Goal: Use online tool/utility: Utilize a website feature to perform a specific function

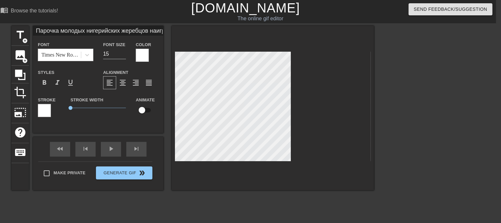
scroll to position [1, 7]
type input "Парочка молодых [DEMOGRAPHIC_DATA] жеребцов бнаигралась и вернулась в постель к…"
type textarea "Парочка молодых нигерийских жеребцов б наигралась и вернулась в постель к её ма…"
type input "Парочка молодых [DEMOGRAPHIC_DATA] жеребцов бынаигралась и вернулась в постель …"
type textarea "Парочка молодых [DEMOGRAPHIC_DATA] жеребцов бы наигралась и вернулась в постель…"
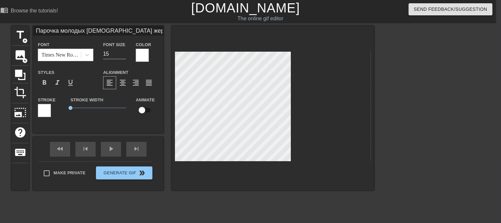
type input "Парочка молодых [DEMOGRAPHIC_DATA] жеребцов быснаигралась и вернулась в постель…"
type textarea "Парочка молодых [DEMOGRAPHIC_DATA] жеребцов быс наигралась и вернулась в постел…"
type input "Парочка молодых нигерийских жеребцов быстнаигралась и вернулась в постель к её …"
type textarea "Парочка молодых нигерийских жеребцов быст наигралась и вернулась в постель к её…"
type input "Парочка молодых [DEMOGRAPHIC_DATA] жеребцов быстрнаигралась и вернулась в посте…"
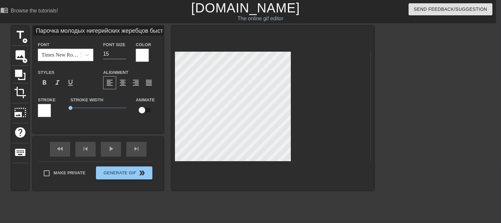
type textarea "Парочка молодых [DEMOGRAPHIC_DATA] жеребцов быстр наигралась и вернулась в пост…"
type input "Парочка молодых [DEMOGRAPHIC_DATA] жеребцов быстронаигралась и вернулась в пост…"
type textarea "Парочка молодых [DEMOGRAPHIC_DATA] жеребцов быстро наигралась и вернулась в пос…"
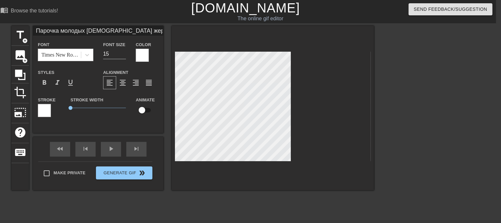
type input "Парочка молодых [DEMOGRAPHIC_DATA] жеребцов быстронаигралась си вернулась в пос…"
type textarea "Парочка молодых [DEMOGRAPHIC_DATA] жеребцов быстро наигралась си вернулась в по…"
type input "Парочка молодых [DEMOGRAPHIC_DATA] жеребцов быстронаигралась с и вернулась в по…"
type textarea "Парочка молодых [DEMOGRAPHIC_DATA] жеребцов быстро наигралась с и вернулась в п…"
type input "Парочка молодых [DEMOGRAPHIC_DATA] жеребцов быстронаигралась с ми вернулась в п…"
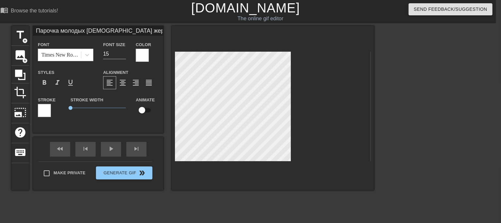
type textarea "Парочка молодых [DEMOGRAPHIC_DATA] жеребцов быстро наигралась с ми вернулась в …"
type input "Парочка молодых [DEMOGRAPHIC_DATA] жеребцов быстронаигралась с [PERSON_NAME] ве…"
type textarea "Парочка молодых [DEMOGRAPHIC_DATA] жеребцов быстро наигралась с [PERSON_NAME] в…"
type input "Парочка молодых [DEMOGRAPHIC_DATA] жеребцов быстронаигралась с мали вернулась в…"
type textarea "Парочка молодых [DEMOGRAPHIC_DATA] жеребцов быстро наигралась с мали вернулась …"
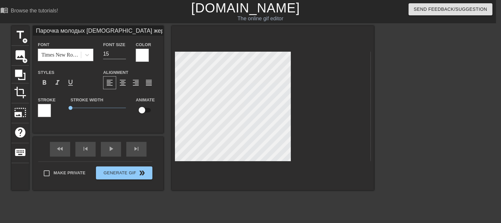
type input "Парочка молодых [DEMOGRAPHIC_DATA] жеребцов быстронаигралась с [PERSON_NAME] ве…"
type textarea "Парочка молодых [DEMOGRAPHIC_DATA] жеребцов быстро наигралась с [PERSON_NAME] в…"
type input "Парочка молодых [DEMOGRAPHIC_DATA] жеребцов быстронаигралась с [PERSON_NAME] ве…"
type textarea "Парочка молодых [DEMOGRAPHIC_DATA] жеребцов быстро наигралась с [PERSON_NAME] в…"
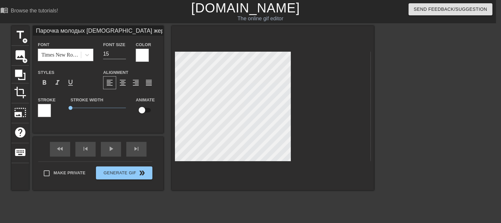
type input "Парочка молодых [DEMOGRAPHIC_DATA] жеребцов быстронаигралась с [PERSON_NAME] ве…"
type textarea "Парочка молодых [DEMOGRAPHIC_DATA] жеребцов быстро наигралась с [PERSON_NAME] в…"
type input "Парочка молодых [DEMOGRAPHIC_DATA] жеребцов быстронаигралась с малышкои вернула…"
type textarea "Парочка молодых [DEMOGRAPHIC_DATA] жеребцов быстро наигралась с малышкои вернул…"
type input "Парочка молодых [DEMOGRAPHIC_DATA] жеребцов быстронаигралась с малышкойи вернул…"
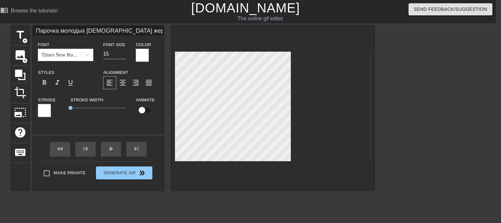
type textarea "Парочка молодых [DEMOGRAPHIC_DATA] жеребцов быстро наигралась с малышкойи верну…"
type input "Парочка молодых [DEMOGRAPHIC_DATA] жеребцов быстронаигралась с малышкой и верну…"
type textarea "Парочка молодых [DEMOGRAPHIC_DATA] жеребцов быстро наигралась с малышкой и верн…"
type input "Парочка молодых [DEMOGRAPHIC_DATA] жеребцов быстронаигралась с малышкой и верну…"
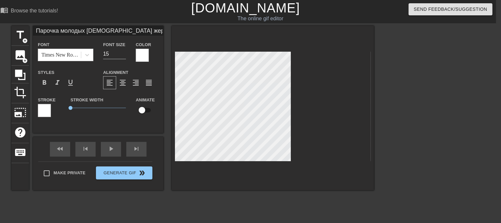
scroll to position [2, 5]
type textarea "Парочка молодых [DEMOGRAPHIC_DATA] жеребцов быстро наигралась с малышкой и верн…"
type input "Парочка молодых [DEMOGRAPHIC_DATA] жеребцов быстронаигралась с малышкой и верну…"
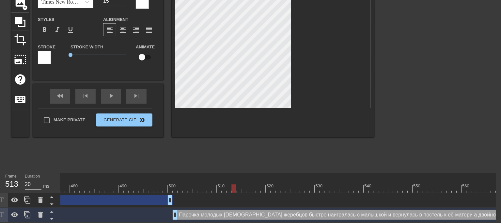
scroll to position [0, 5]
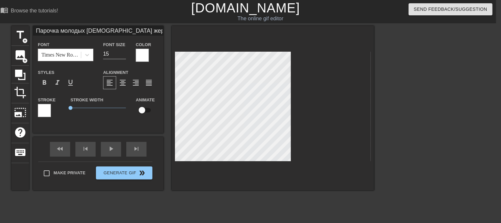
type textarea "Парочка молодых [DEMOGRAPHIC_DATA] жеребцов быстро наигралась с малышкой и верн…"
type input "Парочка молодых [DEMOGRAPHIC_DATA] жеребцов быстронаигралась с малышкой и верну…"
type textarea "Парочка молодых [DEMOGRAPHIC_DATA] жеребцов быстро наигралась с малышкой и верн…"
type input "Парочка молодых [DEMOGRAPHIC_DATA] жеребцов быстронаигралась с малышкой и верну…"
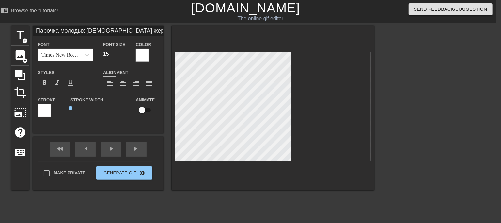
type textarea "Парочка молодых [DEMOGRAPHIC_DATA] жеребцов быстро наигралась с малышкой и верн…"
type input "Парочка молодых [DEMOGRAPHIC_DATA] жеребцов быстронаигралась с малышкой и верну…"
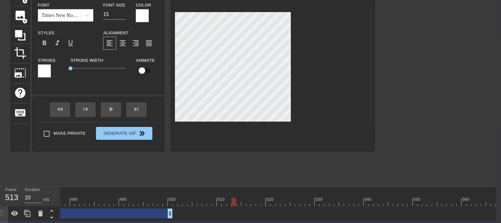
scroll to position [57, 5]
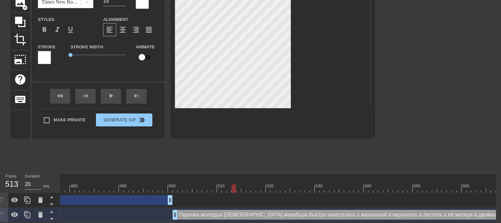
type textarea "Парочка молодых [DEMOGRAPHIC_DATA] жеребцов быстро наигралась с малышкой и верн…"
click at [159, 182] on div at bounding box center [159, 185] width 1 height 7
click at [216, 184] on div at bounding box center [173, 188] width 4896 height 8
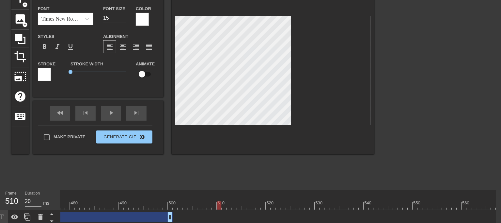
scroll to position [22, 5]
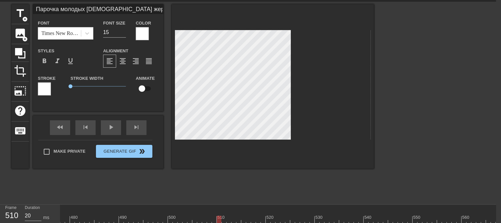
paste textarea "тереть клитор или использовать игрушку"
type input "Парочка молодых [DEMOGRAPHIC_DATA] жеребцов быстронаигралась с малышкой и верну…"
type textarea "Парочка молодых [DEMOGRAPHIC_DATA] жеребцов быстро наигралась с малышкой и верн…"
type input "Парочка молодых [DEMOGRAPHIC_DATA] жеребцов быстронаигралась с малышкой и верну…"
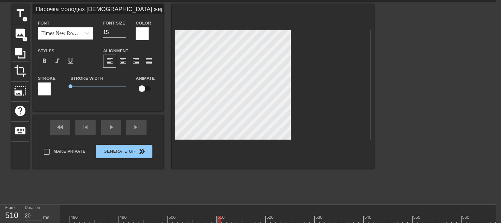
scroll to position [2, 8]
type textarea "Парочка молодых [DEMOGRAPHIC_DATA] жеребцов быстро наигралась с малышкой и верн…"
type input "Парочка молодых [DEMOGRAPHIC_DATA] жеребцов быстронаигралась с малышкой и верну…"
type textarea "Парочка молодых [DEMOGRAPHIC_DATA] жеребцов быстро наигралась с малышкой и верн…"
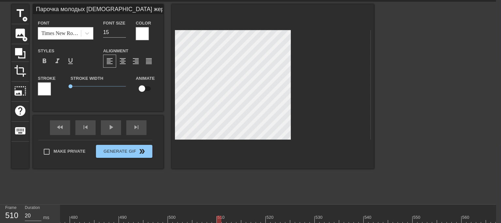
paste textarea "Всякий раз, начиная тереть клитор или использовать игрушку она вспоминала"
type input "Парочка молодых [DEMOGRAPHIC_DATA] жеребцов быстронаигралась с малышкой и верну…"
type textarea "Парочка молодых [DEMOGRAPHIC_DATA] жеребцов быстро наигралась с малышкой и верн…"
type input "Парочка молодых [DEMOGRAPHIC_DATA] жеребцов быстронаигралась с малышкой и верну…"
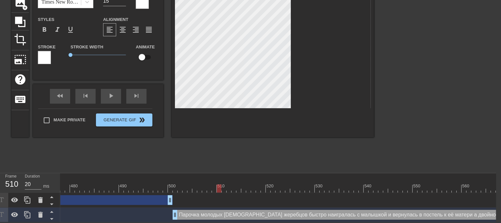
scroll to position [22, 5]
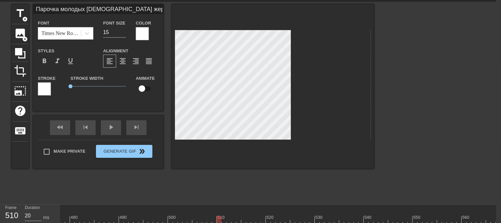
type textarea "Парочка молодых [DEMOGRAPHIC_DATA] жеребцов быстро наигралась с малышкой и верн…"
click at [154, 215] on div at bounding box center [173, 219] width 4896 height 8
type input "20"
click at [201, 216] on div at bounding box center [173, 219] width 4896 height 8
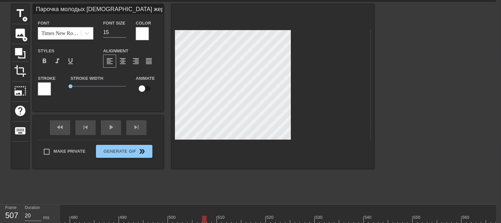
type input "Парочка молодых [DEMOGRAPHIC_DATA] жеребцов быстронаигралась с малышкой и верну…"
type textarea "Парочка молодых [DEMOGRAPHIC_DATA] жеребцов быстро наигралась с малышкой и верн…"
type input "Парочка молодых [DEMOGRAPHIC_DATA] жеребцов быстронаигралась с малышкой и верну…"
type textarea "Парочка молодых [DEMOGRAPHIC_DATA] жеребцов быстро наигралась с малышкой и верн…"
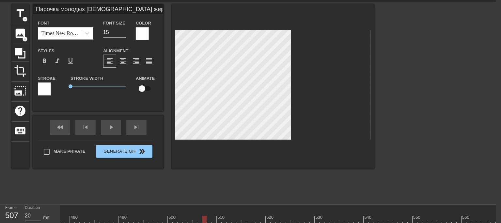
type input "Парочка молодых [DEMOGRAPHIC_DATA] жеребцов быстронаигралась с малышкой и верну…"
type textarea "Парочка молодых [DEMOGRAPHIC_DATA] жеребцов быстро наигралась с малышкой и верн…"
type input "Парочка молодых [DEMOGRAPHIC_DATA] жеребцов быстронаигралась с малышкой и верну…"
type textarea "Парочка молодых [DEMOGRAPHIC_DATA] жеребцов быстро наигралась с малышкой и верн…"
type input "Парочка молодых [DEMOGRAPHIC_DATA] жеребцов быстронаигралась с малышкой и верну…"
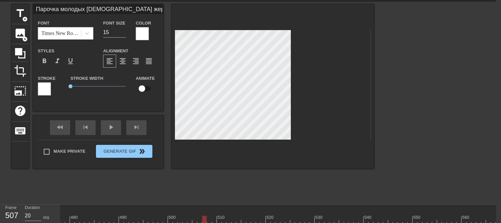
type textarea "Парочка молодых [DEMOGRAPHIC_DATA] жеребцов быстро наигралась с малышкой и верн…"
type input "Парочка молодых [DEMOGRAPHIC_DATA] жеребцов быстронаигралась с малышкой и верну…"
type textarea "Парочка молодых [DEMOGRAPHIC_DATA] жеребцов быстро наигралась с малышкой и верн…"
type input "Парочка молодых [DEMOGRAPHIC_DATA] жеребцов быстронаигралась с малышкой и верну…"
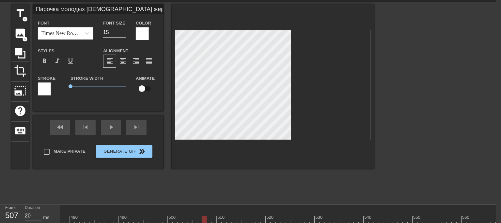
type textarea "Парочка молодых [DEMOGRAPHIC_DATA] жеребцов быстро наигралась с малышкой и верн…"
type input "Парочка молодых [DEMOGRAPHIC_DATA] жеребцов быстронаигралась с малышкой и верну…"
type textarea "Парочка молодых [DEMOGRAPHIC_DATA] жеребцов быстро наигралась с малышкой и верн…"
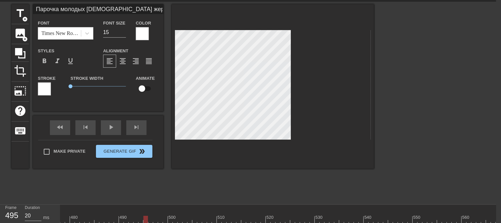
click at [145, 216] on div at bounding box center [173, 219] width 4896 height 8
click at [206, 218] on div at bounding box center [173, 219] width 4896 height 8
type input "Парочка молодых [DEMOGRAPHIC_DATA] жеребцов быстронаигралась с малышкой и верну…"
type textarea "Парочка молодых [DEMOGRAPHIC_DATA] жеребцов быстро наигралась с малышкой и верн…"
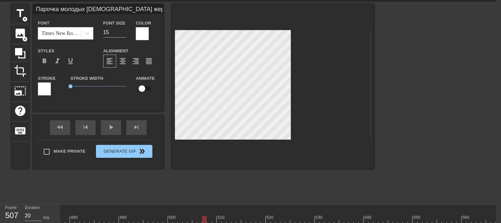
type input "Парочка молодых [DEMOGRAPHIC_DATA] жеребцов быстронаигралась с малышкой и верну…"
type textarea "Парочка молодых [DEMOGRAPHIC_DATA] жеребцов быстро наигралась с малышкой и верн…"
type input "Парочка молодых [DEMOGRAPHIC_DATA] жеребцов быстронаигралась с малышкой и верну…"
type textarea "Парочка молодых [DEMOGRAPHIC_DATA] жеребцов быстро наигралась с малышкой и верн…"
type input "Парочка молодых [DEMOGRAPHIC_DATA] жеребцов быстронаигралась с малышкой и верну…"
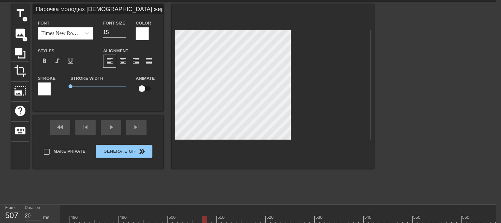
type textarea "Парочка молодых [DEMOGRAPHIC_DATA] жеребцов быстро наигралась с малышкой и верн…"
type input "Парочка молодых [DEMOGRAPHIC_DATA] жеребцов быстронаигралась с малышкой и верну…"
type textarea "Парочка молодых [DEMOGRAPHIC_DATA] жеребцов быстро наигралась с малышкой и верн…"
type input "Парочка молодых [DEMOGRAPHIC_DATA] жеребцов быстронаигралась с малышкой и верну…"
type textarea "Парочка молодых [DEMOGRAPHIC_DATA] жеребцов быстро наигралась с малышкой и верн…"
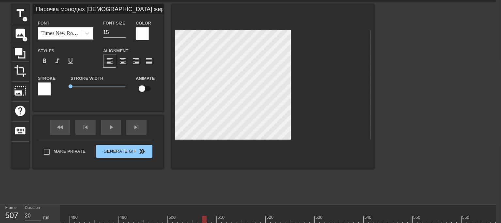
type input "Парочка молодых [DEMOGRAPHIC_DATA] жеребцов быстронаигралась с малышкой и верну…"
type textarea "Парочка молодых [DEMOGRAPHIC_DATA] жеребцов быстро наигралась с малышкой и верн…"
type input "Парочка молодых [DEMOGRAPHIC_DATA] жеребцов быстронаигралась с малышкой и верну…"
type textarea "Парочка молодых [DEMOGRAPHIC_DATA] жеребцов быстро наигралась с малышкой и верн…"
type input "Парочка молодых [DEMOGRAPHIC_DATA] жеребцов быстронаигралась с малышкой и верну…"
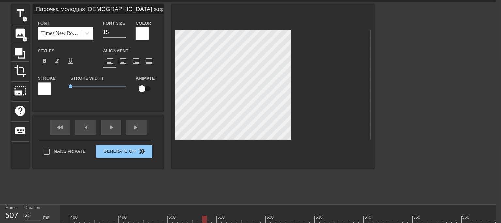
type textarea "Парочка молодых [DEMOGRAPHIC_DATA] жеребцов быстро наигралась с малышкой и верн…"
type input "Парочка молодых [DEMOGRAPHIC_DATA] жеребцов быстронаигралась с малышкой и верну…"
type textarea "Парочка молодых [DEMOGRAPHIC_DATA] жеребцов быстро наигралась с малышкой и верн…"
type input "Парочка молодых [DEMOGRAPHIC_DATA] жеребцов быстронаигралась с малышкой и верну…"
type textarea "Парочка молодых [DEMOGRAPHIC_DATA] жеребцов быстро наигралась с малышкой и верн…"
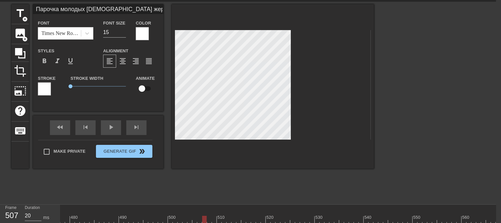
type input "Парочка молодых [DEMOGRAPHIC_DATA] жеребцов быстронаигралась с малышкой и верну…"
type textarea "Парочка молодых [DEMOGRAPHIC_DATA] жеребцов быстро наигралась с малышкой и верн…"
type input "Парочка молодых [DEMOGRAPHIC_DATA] жеребцов быстронаигралась с малышкой и верну…"
type textarea "Парочка молодых [DEMOGRAPHIC_DATA] жеребцов быстро наигралась с малышкой и верн…"
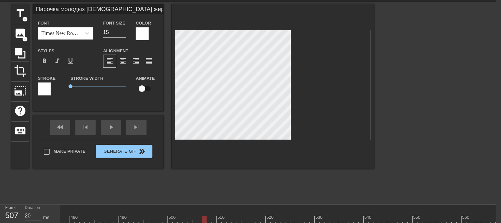
type input "Парочка молодых [DEMOGRAPHIC_DATA] жеребцов быстронаигралась с малышкой и верну…"
type textarea "Парочка молодых [DEMOGRAPHIC_DATA] жеребцов быстро наигралась с малышкой и верн…"
type input "Парочка молодых [DEMOGRAPHIC_DATA] жеребцов быстронаигралась с малышкой и верну…"
type textarea "Парочка молодых [DEMOGRAPHIC_DATA] жеребцов быстро наигралась с малышкой и верн…"
type input "Парочка молодых [DEMOGRAPHIC_DATA] жеребцов быстронаигралась с малышкой и верну…"
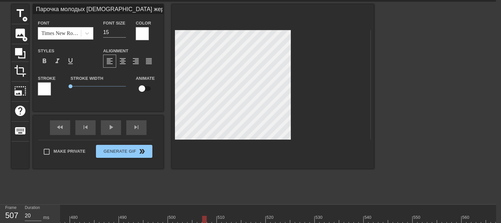
type textarea "Парочка молодых [DEMOGRAPHIC_DATA] жеребцов быстро наигралась с малышкой и верн…"
type input "Парочка молодых [DEMOGRAPHIC_DATA] жеребцов быстронаигралась с малышкой и верну…"
type textarea "Парочка молодых [DEMOGRAPHIC_DATA] жеребцов быстро наигралась с малышкой и верн…"
type input "Парочка молодых [DEMOGRAPHIC_DATA] жеребцов быстронаигралась с малышкой и верну…"
type textarea "Парочка молодых [DEMOGRAPHIC_DATA] жеребцов быстро наигралась с малышкой и верн…"
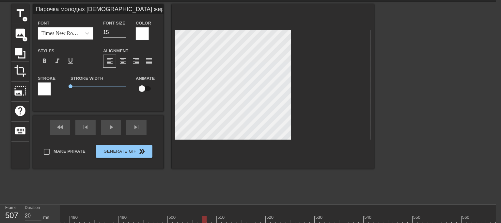
type input "Парочка молодых [DEMOGRAPHIC_DATA] жеребцов быстронаигралась с малышкой и верну…"
type textarea "Парочка молодых [DEMOGRAPHIC_DATA] жеребцов быстро наигралась с малышкой и верн…"
type input "Парочка молодых [DEMOGRAPHIC_DATA] жеребцов быстронаигралась с малышкой и верну…"
type textarea "Парочка молодых [DEMOGRAPHIC_DATA] жеребцов быстро наигралась с малышкой и верн…"
type input "Парочка молодых [DEMOGRAPHIC_DATA] жеребцов быстронаигралась с малышкой и верну…"
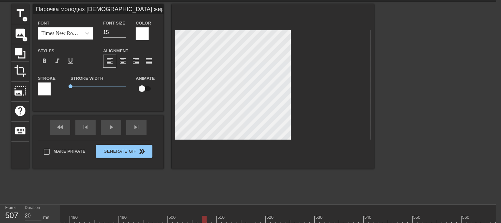
type textarea "Парочка молодых [DEMOGRAPHIC_DATA] жеребцов быстро наигралась с малышкой и верн…"
type input "Парочка молодых [DEMOGRAPHIC_DATA] жеребцов быстронаигралась с малышкой и верну…"
type textarea "Парочка молодых [DEMOGRAPHIC_DATA] жеребцов быстро наигралась с малышкой и верн…"
type input "Парочка молодых [DEMOGRAPHIC_DATA] жеребцов быстронаигралась с малышкой и верну…"
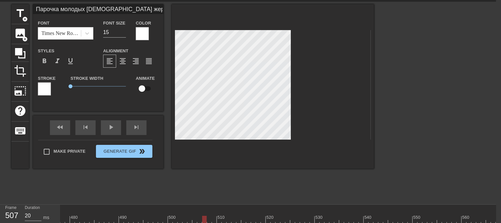
type textarea "Парочка молодых [DEMOGRAPHIC_DATA] жеребцов быстро наигралась с малышкой и верн…"
type input "Парочка молодых [DEMOGRAPHIC_DATA] жеребцов быстронаигралась с малышкой и верну…"
type textarea "Парочка молодых [DEMOGRAPHIC_DATA] жеребцов быстро наигралась с малышкой и верн…"
type input "Парочка молодых [DEMOGRAPHIC_DATA] жеребцов быстронаигралась с малышкой и верну…"
type textarea "Парочка молодых [DEMOGRAPHIC_DATA] жеребцов быстро наигралась с малышкой и верн…"
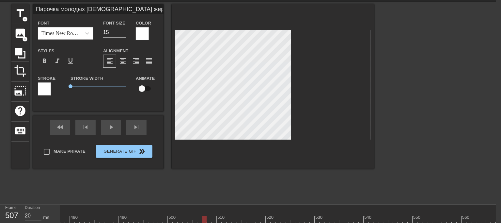
type input "Парочка молодых [DEMOGRAPHIC_DATA] жеребцов быстронаигралась с малышкой и верну…"
type textarea "Парочка молодых [DEMOGRAPHIC_DATA] жеребцов быстро наигралась с малышкой и верн…"
type input "Парочка молодых [DEMOGRAPHIC_DATA] жеребцов быстронаигралась с малышкой и верну…"
type textarea "Парочка молодых [DEMOGRAPHIC_DATA] жеребцов быстро наигралась с малышкой и верн…"
type input "Парочка молодых [DEMOGRAPHIC_DATA] жеребцов быстронаигралась с малышкой и верну…"
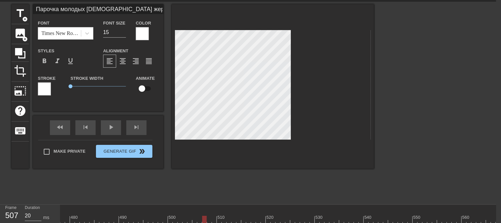
type textarea "Парочка молодых [DEMOGRAPHIC_DATA] жеребцов быстро наигралась с малышкой и верн…"
type input "Парочка молодых [DEMOGRAPHIC_DATA] жеребцов быстронаигралась с малышкой и верну…"
type textarea "Парочка молодых [DEMOGRAPHIC_DATA] жеребцов быстро наигралась с малышкой и верн…"
type input "Парочка молодых [DEMOGRAPHIC_DATA] жеребцов быстронаигралась с малышкой и верну…"
type textarea "Парочка молодых [DEMOGRAPHIC_DATA] жеребцов быстро наигралась с малышкой и верн…"
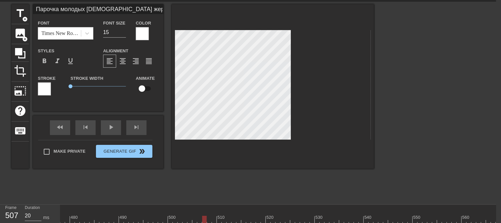
type input "Парочка молодых [DEMOGRAPHIC_DATA] жеребцов быстронаигралась с малышкой и верну…"
type textarea "Парочка молодых [DEMOGRAPHIC_DATA] жеребцов быстро наигралась с малышкой и верн…"
type input "Парочка молодых [DEMOGRAPHIC_DATA] жеребцов быстронаигралась с малышкой и верну…"
type textarea "Парочка молодых [DEMOGRAPHIC_DATA] жеребцов быстро наигралась с малышкой и верн…"
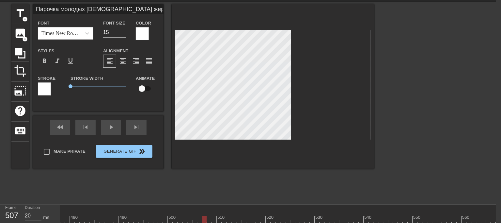
type input "Парочка молодых [DEMOGRAPHIC_DATA] жеребцов быстронаигралась с малышкой и верну…"
type textarea "Парочка молодых [DEMOGRAPHIC_DATA] жеребцов быстро наигралась с малышкой и верн…"
type input "Парочка молодых [DEMOGRAPHIC_DATA] жеребцов быстронаигралась с малышкой и верну…"
type textarea "Парочка молодых [DEMOGRAPHIC_DATA] жеребцов быстро наигралась с малышкой и верн…"
type input "Парочка молодых [DEMOGRAPHIC_DATA] жеребцов быстронаигралась с малышкой и верну…"
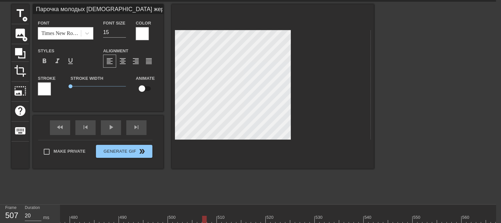
type textarea "Парочка молодых [DEMOGRAPHIC_DATA] жеребцов быстро наигралась с малышкой и верн…"
type input "Парочка молодых [DEMOGRAPHIC_DATA] жеребцов быстронаигралась с малышкой и верну…"
type textarea "Парочка молодых [DEMOGRAPHIC_DATA] жеребцов быстро наигралась с малышкой и верн…"
type input "Парочка молодых [DEMOGRAPHIC_DATA] жеребцов быстронаигралась с малышкой и верну…"
type textarea "Парочка молодых [DEMOGRAPHIC_DATA] жеребцов быстро наигралась с малышкой и верн…"
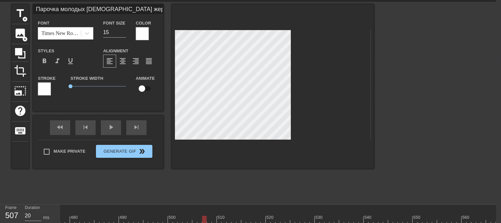
type input "Парочка молодых [DEMOGRAPHIC_DATA] жеребцов быстронаигралась с малышкой и верну…"
type textarea "Парочка молодых [DEMOGRAPHIC_DATA] жеребцов быстро наигралась с малышкой и верн…"
type input "Парочка молодых [DEMOGRAPHIC_DATA] жеребцов быстронаигралась с малышкой и верну…"
type textarea "Парочка молодых [DEMOGRAPHIC_DATA] жеребцов быстро наигралась с малышкой и верн…"
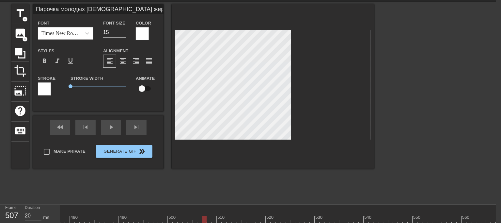
type input "Парочка молодых [DEMOGRAPHIC_DATA] жеребцов быстронаигралась с малышкой и верну…"
type textarea "Парочка молодых [DEMOGRAPHIC_DATA] жеребцов быстро наигралась с малышкой и верн…"
type input "Парочка молодых [DEMOGRAPHIC_DATA] жеребцов быстронаигралась с малышкой и верну…"
type textarea "Парочка молодых [DEMOGRAPHIC_DATA] жеребцов быстро наигралась с малышкой и верн…"
type input "Парочка молодых [DEMOGRAPHIC_DATA] жеребцов быстронаигралась с малышкой и верну…"
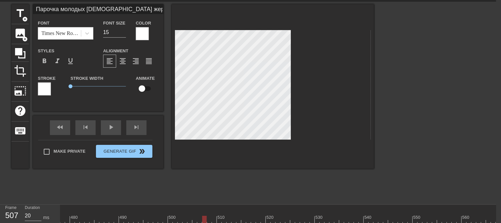
type textarea "Парочка молодых [DEMOGRAPHIC_DATA] жеребцов быстро наигралась с малышкой и верн…"
type input "Парочка молодых [DEMOGRAPHIC_DATA] жеребцов быстронаигралась с малышкой и верну…"
type textarea "Парочка молодых [DEMOGRAPHIC_DATA] жеребцов быстро наигралась с малышкой и верн…"
type input "Парочка молодых [DEMOGRAPHIC_DATA] жеребцов быстронаигралась с малышкой и верну…"
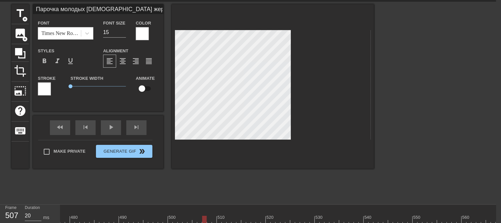
type textarea "Парочка молодых [DEMOGRAPHIC_DATA] жеребцов быстро наигралась с малышкой и верн…"
type input "Парочка молодых [DEMOGRAPHIC_DATA] жеребцов быстронаигралась с малышкой и верну…"
type textarea "Парочка молодых [DEMOGRAPHIC_DATA] жеребцов быстро наигралась с малышкой и верн…"
type input "Парочка молодых [DEMOGRAPHIC_DATA] жеребцов быстронаигралась с малышкой и верну…"
type textarea "Парочка молодых [DEMOGRAPHIC_DATA] жеребцов быстро наигралась с малышкой и верн…"
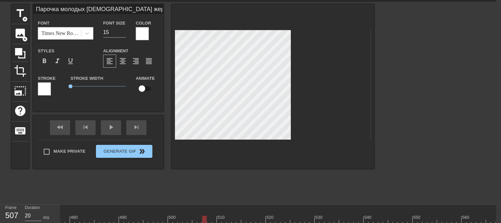
type input "Парочка молодых [DEMOGRAPHIC_DATA] жеребцов быстронаигралась с малышкой и верну…"
type textarea "Парочка молодых [DEMOGRAPHIC_DATA] жеребцов быстро наигралась с малышкой и верн…"
type input "Парочка молодых [DEMOGRAPHIC_DATA] жеребцов быстронаигралась с малышкой и верну…"
type textarea "Парочка молодых [DEMOGRAPHIC_DATA] жеребцов быстро наигралась с малышкой и верн…"
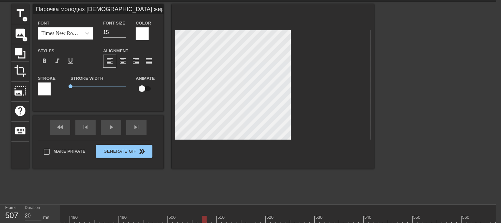
type input "Парочка молодых [DEMOGRAPHIC_DATA] жеребцов быстронаигралась с малышкой и верну…"
type textarea "Парочка молодых [DEMOGRAPHIC_DATA] жеребцов быстро наигралась с малышкой и верн…"
type input "Парочка молодых [DEMOGRAPHIC_DATA] жеребцов быстронаигралась с малышкой и верну…"
type textarea "Парочка молодых [DEMOGRAPHIC_DATA] жеребцов быстро наигралась с малышкой и верн…"
type input "Парочка молодых [DEMOGRAPHIC_DATA] жеребцов быстронаигралась с малышкой и верну…"
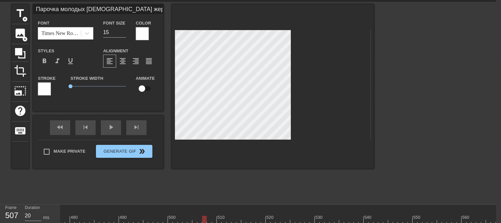
type textarea "Парочка молодых [DEMOGRAPHIC_DATA] жеребцов быстро наигралась с малышкой и верн…"
type input "Парочка молодых [DEMOGRAPHIC_DATA] жеребцов быстронаигралась с малышкой и верну…"
type textarea "Парочка молодых [DEMOGRAPHIC_DATA] жеребцов быстро наигралась с малышкой и верн…"
type input "Парочка молодых [DEMOGRAPHIC_DATA] жеребцов быстронаигралась с малышкой и верну…"
type textarea "Парочка молодых [DEMOGRAPHIC_DATA] жеребцов быстро наигралась с малышкой и верн…"
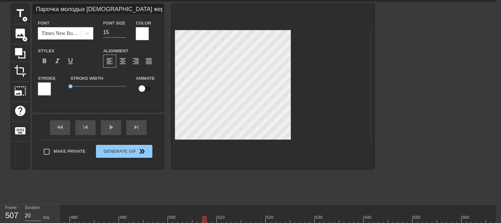
type input "Парочка молодых [DEMOGRAPHIC_DATA] жеребцов быстронаигралась с малышкой и верну…"
type textarea "Парочка молодых [DEMOGRAPHIC_DATA] жеребцов быстро наигралась с малышкой и верн…"
type input "Парочка молодых [DEMOGRAPHIC_DATA] жеребцов быстронаигралась с малышкой и верну…"
type textarea "Парочка молодых [DEMOGRAPHIC_DATA] жеребцов быстро наигралась с малышкой и верн…"
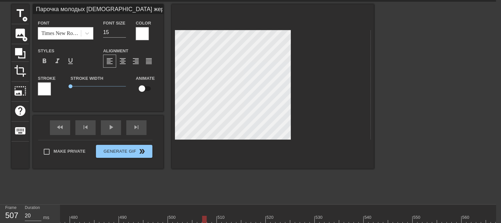
scroll to position [2, 3]
type input "Парочка молодых [DEMOGRAPHIC_DATA] жеребцов быстронаигралась с малышкой и верну…"
type textarea "Парочка молодых [DEMOGRAPHIC_DATA] жеребцов быстро наигралась с малышкой и верн…"
type input "Парочка молодых [DEMOGRAPHIC_DATA] жеребцов быстронаигралась с малышкой и верну…"
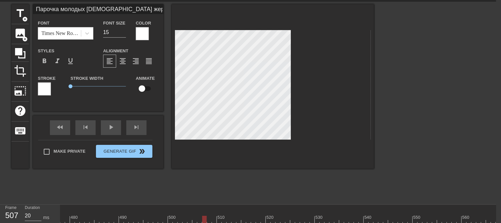
type textarea "Парочка молодых [DEMOGRAPHIC_DATA] жеребцов быстро наигралась с малышкой и верн…"
type input "Парочка молодых [DEMOGRAPHIC_DATA] жеребцов быстронаигралась с малышкой и верну…"
type textarea "Парочка молодых [DEMOGRAPHIC_DATA] жеребцов быстро наигралась с малышкой и верн…"
type input "Парочка молодых [DEMOGRAPHIC_DATA] жеребцов быстронаигралась с малышкой и верну…"
type textarea "Парочка молодых [DEMOGRAPHIC_DATA] жеребцов быстро наигралась с малышкой и верн…"
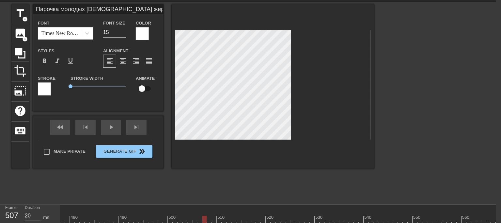
type input "Парочка молодых [DEMOGRAPHIC_DATA] жеребцов быстронаигралась с малышкой и верну…"
type textarea "Парочка молодых [DEMOGRAPHIC_DATA] жеребцов быстро наигралась с малышкой и верн…"
type input "Парочка молодых [DEMOGRAPHIC_DATA] жеребцов быстронаигралась с малышкой и верну…"
type textarea "Парочка молодых [DEMOGRAPHIC_DATA] жеребцов быстро наигралась с малышкой и верн…"
type input "Парочка молодых [DEMOGRAPHIC_DATA] жеребцов быстронаигралась с малышкой и верну…"
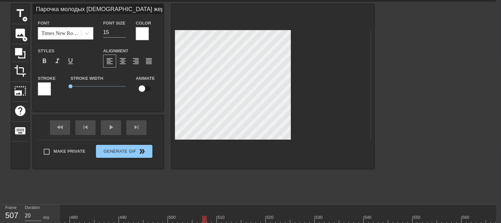
type textarea "Парочка молодых [DEMOGRAPHIC_DATA] жеребцов быстро наигралась с малышкой и верн…"
type input "Парочка молодых [DEMOGRAPHIC_DATA] жеребцов быстронаигралась с малышкой и верну…"
type textarea "Парочка молодых [DEMOGRAPHIC_DATA] жеребцов быстро наигралась с малышкой и верн…"
type input "Парочка молодых нигерийских жеребцов быстронаигралась с малышкой и вернулась в …"
type textarea "Парочка молодых [DEMOGRAPHIC_DATA] жеребцов быстро наигралась с малышкой и верн…"
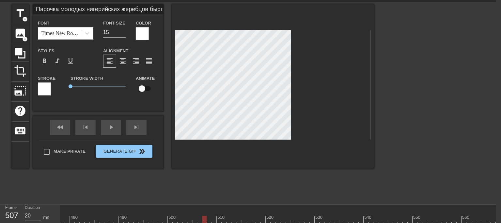
type input "Парочка молодых [DEMOGRAPHIC_DATA] жеребцов быстронаигралась с малышкой и верну…"
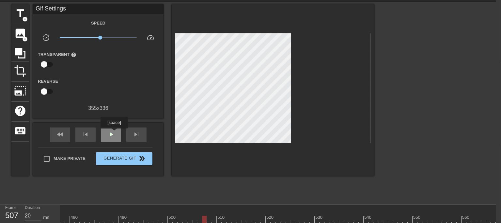
click at [114, 133] on span "play_arrow" at bounding box center [111, 134] width 8 height 8
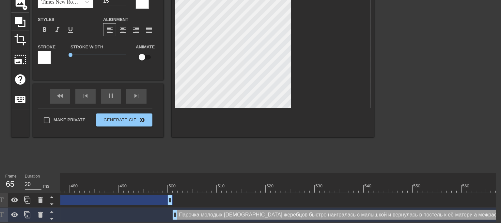
scroll to position [57, 5]
click at [273, 174] on div at bounding box center [173, 176] width 4896 height 7
click at [266, 184] on div at bounding box center [173, 188] width 4896 height 8
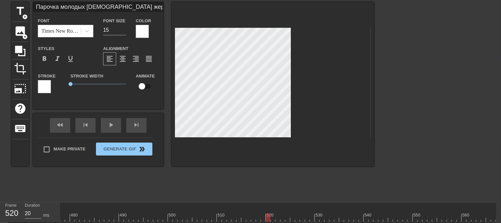
scroll to position [36, 5]
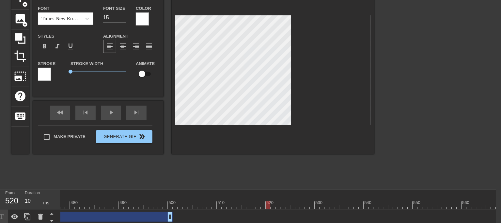
click at [110, 201] on div at bounding box center [173, 205] width 4896 height 8
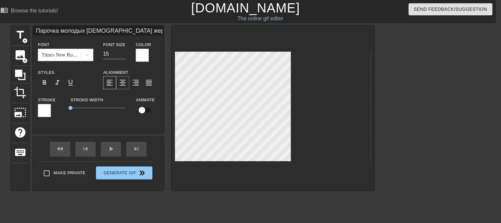
scroll to position [3, 8]
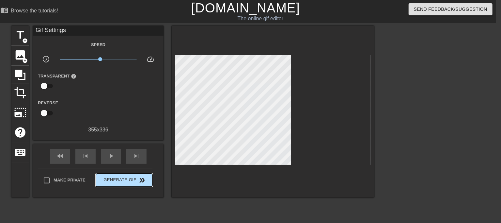
click at [121, 171] on div "Make Private Generate Gif double_arrow" at bounding box center [95, 181] width 114 height 26
click at [111, 158] on span "play_arrow" at bounding box center [111, 156] width 8 height 8
click at [108, 153] on span "pause" at bounding box center [111, 156] width 8 height 8
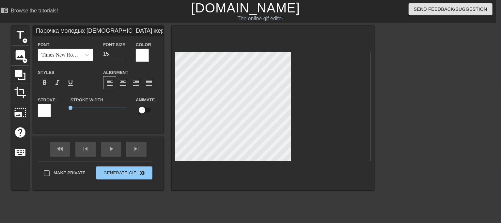
scroll to position [3, 1]
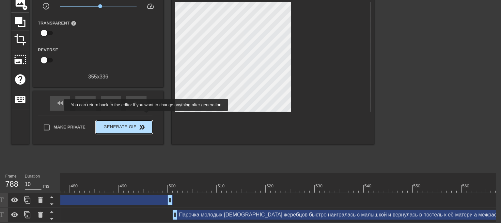
click at [138, 123] on span "double_arrow" at bounding box center [142, 127] width 8 height 8
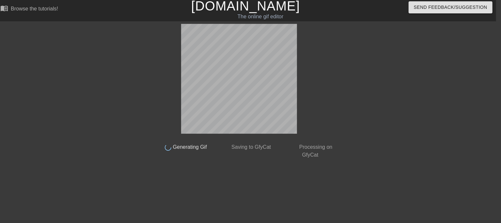
scroll to position [2, 5]
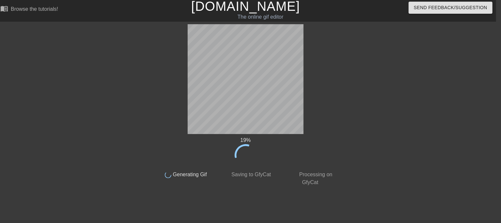
click at [167, 139] on div "19 % done Generating Gif done Saving to GfyCat done Processing on GfyCat" at bounding box center [246, 105] width 184 height 162
click at [13, 61] on div "46 % done Generating Gif done Saving to GfyCat done Processing on GfyCat title …" at bounding box center [245, 122] width 501 height 196
click at [366, 182] on div at bounding box center [395, 122] width 98 height 196
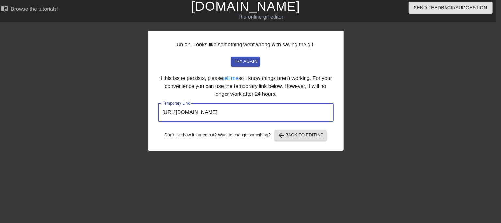
drag, startPoint x: 310, startPoint y: 115, endPoint x: 140, endPoint y: 113, distance: 170.1
click at [140, 113] on div "Uh oh. Looks like something went wrong with saving the gif. try again If this i…" at bounding box center [245, 122] width 501 height 196
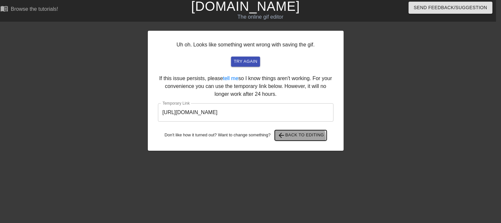
click at [301, 137] on span "arrow_back Back to Editing" at bounding box center [300, 135] width 47 height 8
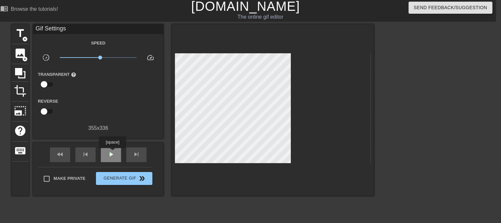
click at [112, 152] on span "play_arrow" at bounding box center [111, 154] width 8 height 8
